Goal: Check status: Check status

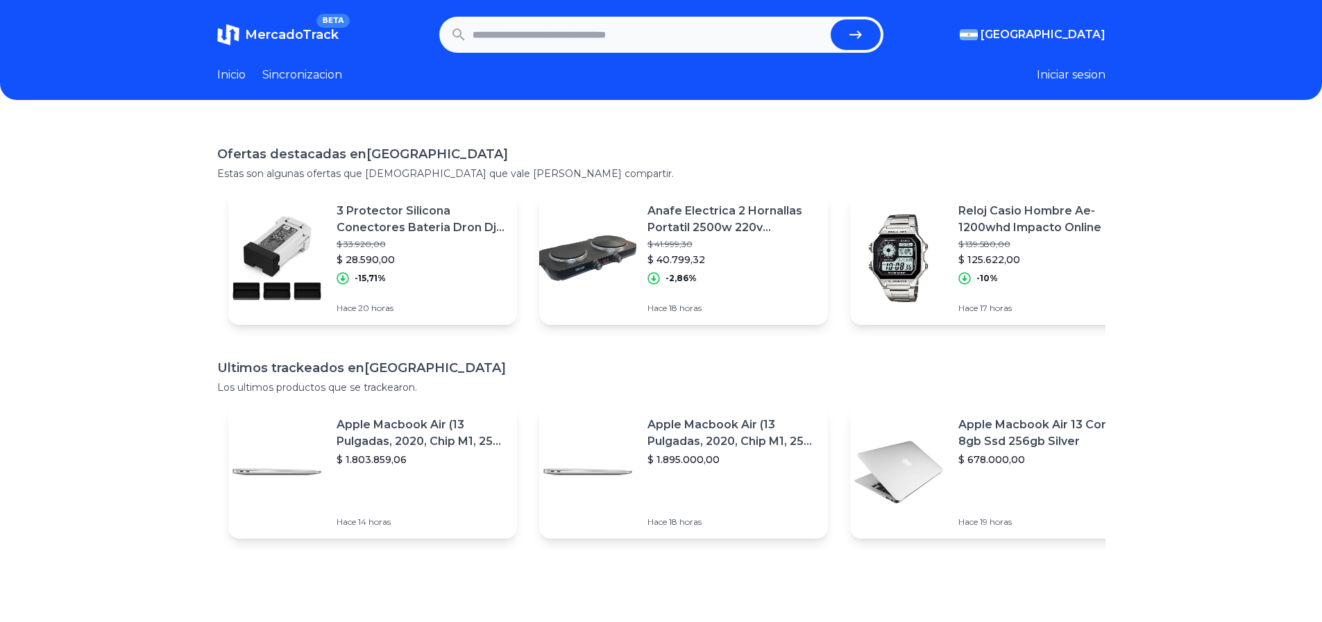
click at [550, 23] on input "text" at bounding box center [648, 34] width 352 height 31
type input "*********"
click at [830, 19] on button "submit" at bounding box center [855, 34] width 50 height 31
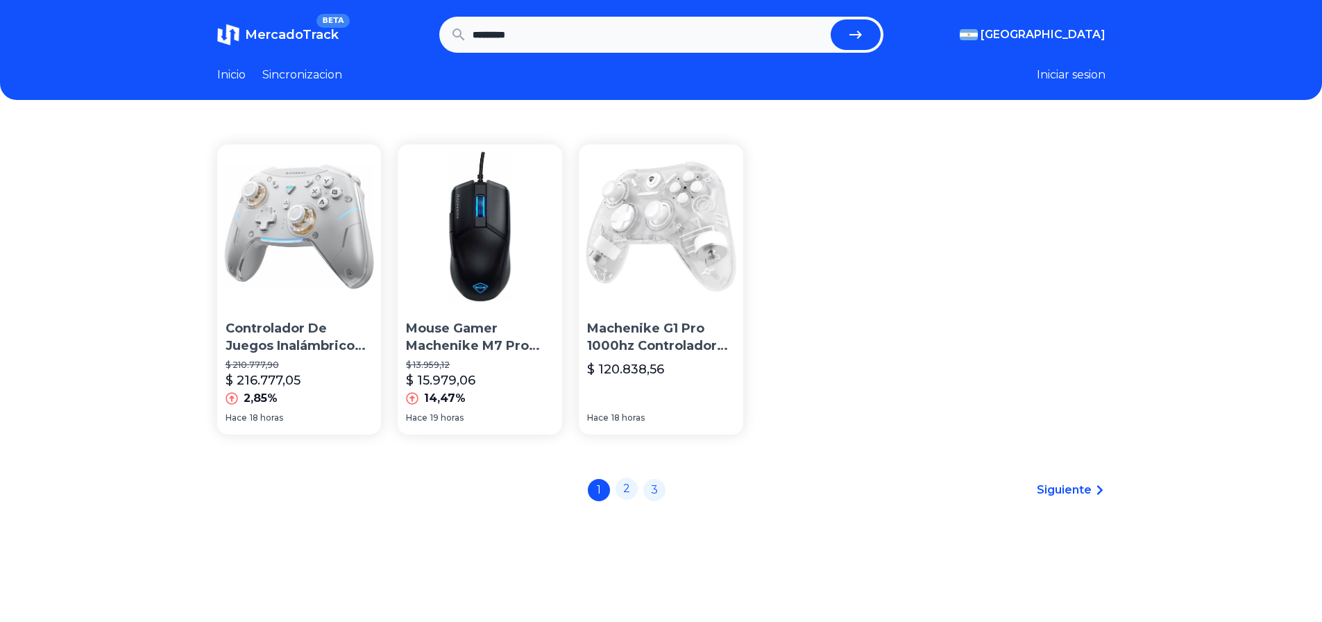
click at [638, 491] on link "2" at bounding box center [626, 488] width 22 height 22
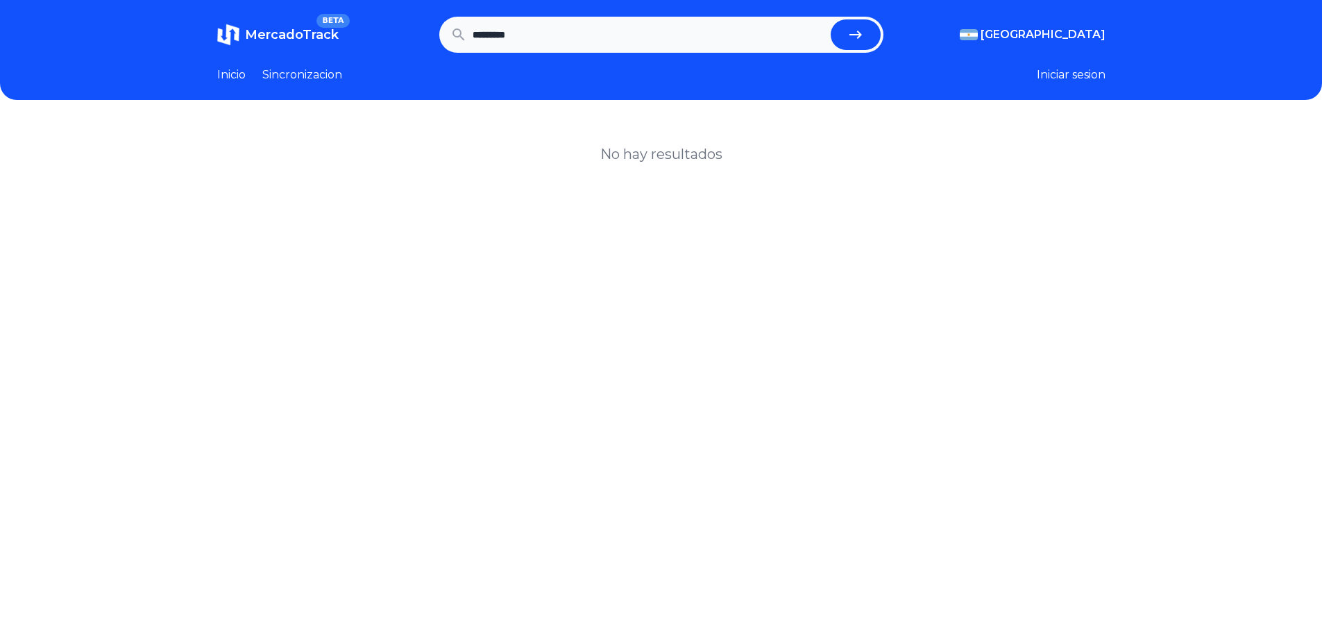
drag, startPoint x: 649, startPoint y: 479, endPoint x: 654, endPoint y: 470, distance: 9.6
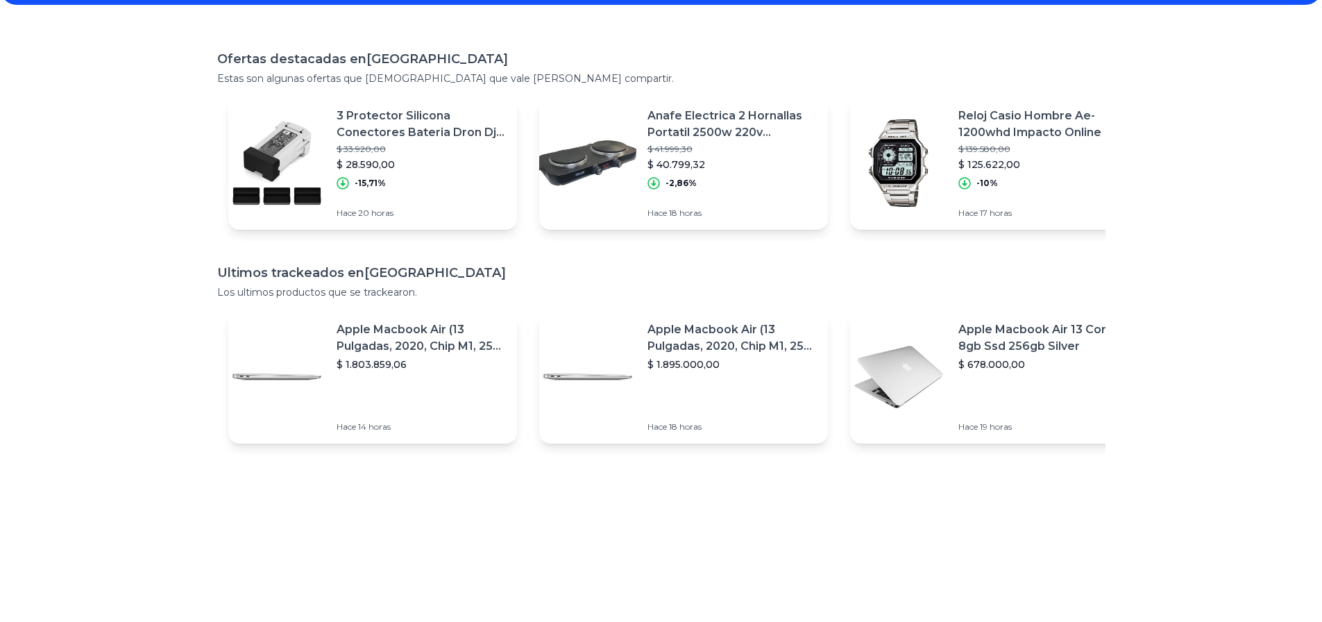
scroll to position [52, 0]
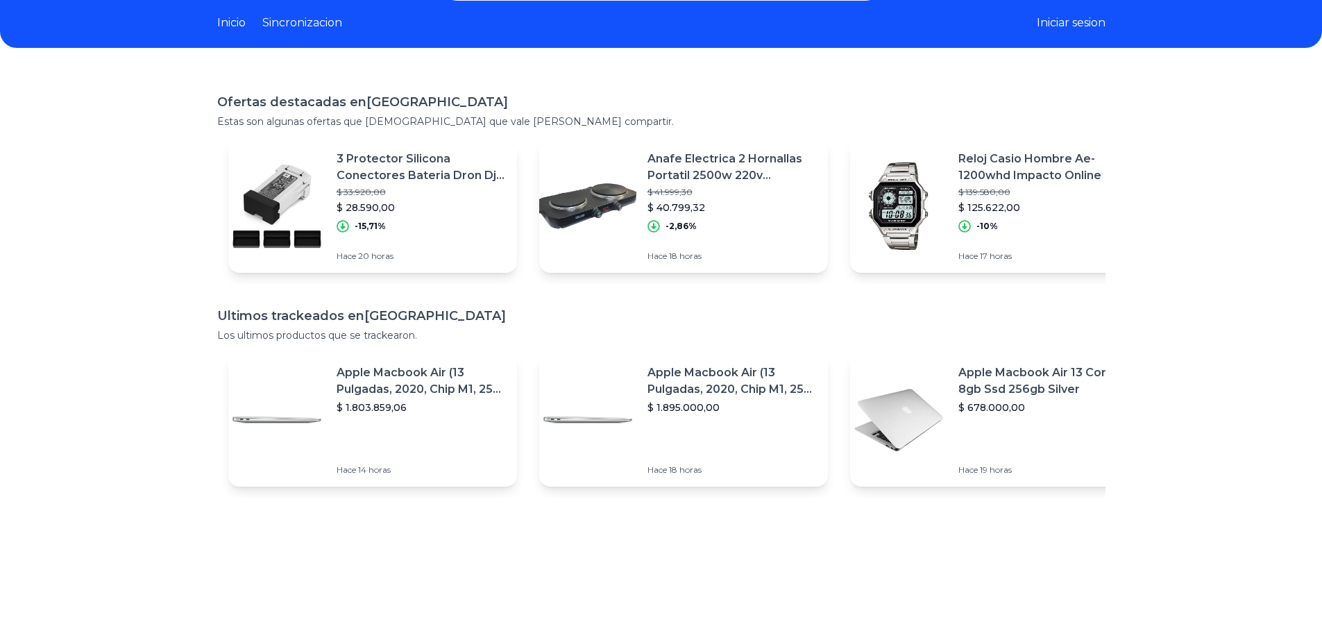
click at [726, 170] on p "Anafe Electrica 2 Hornallas Portatil 2500w 220v [GEOGRAPHIC_DATA]" at bounding box center [731, 167] width 169 height 33
